Goal: Navigation & Orientation: Find specific page/section

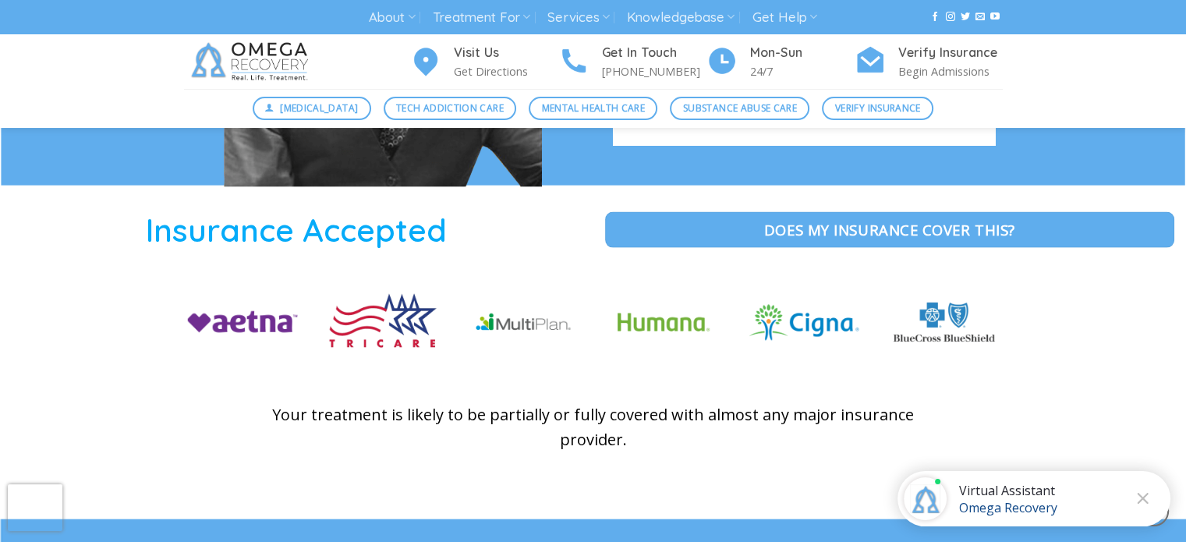
scroll to position [3425, 0]
click at [598, 118] on link "Mental Health Care" at bounding box center [593, 108] width 129 height 23
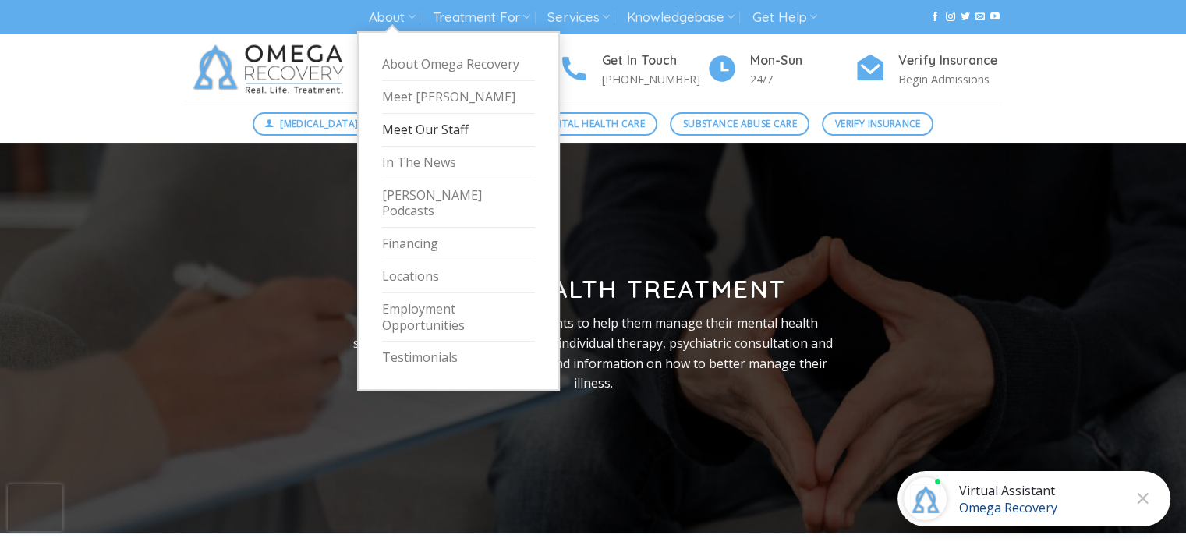
click at [426, 124] on link "Meet Our Staff" at bounding box center [458, 130] width 153 height 33
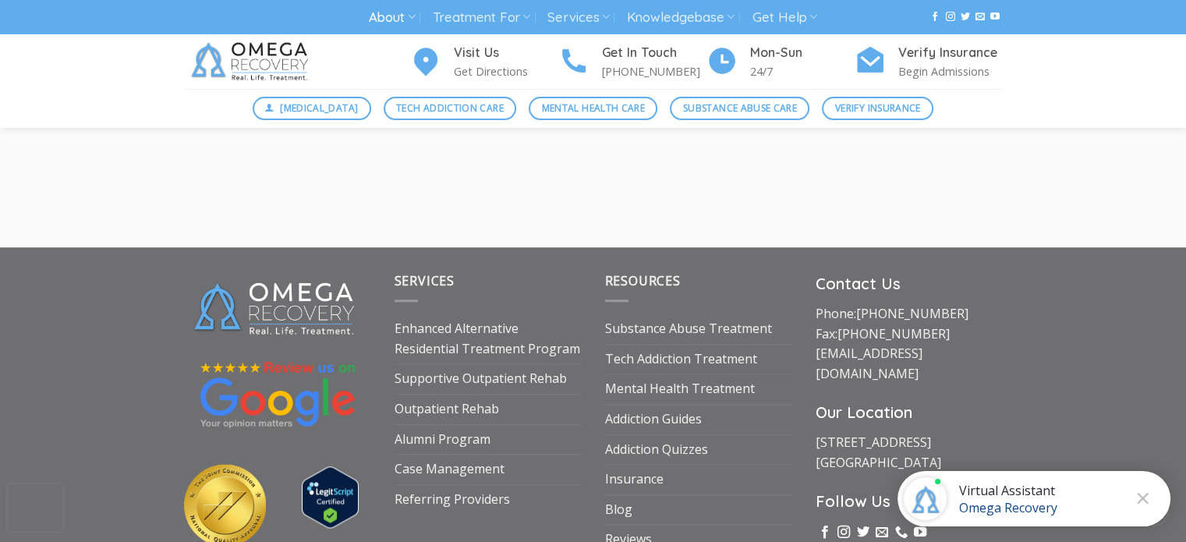
scroll to position [7801, 0]
